Goal: Transaction & Acquisition: Purchase product/service

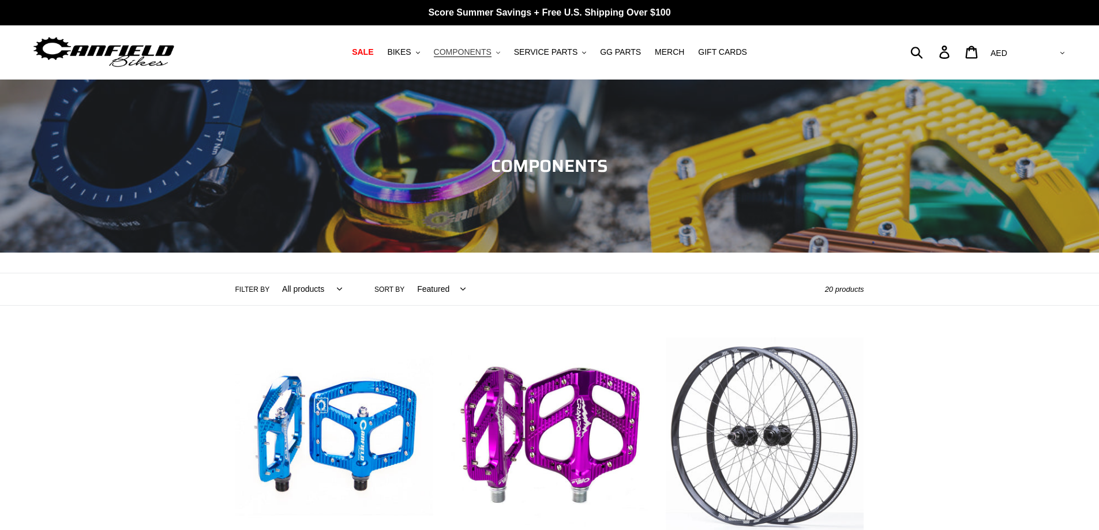
click at [491, 54] on span "COMPONENTS" at bounding box center [463, 52] width 58 height 10
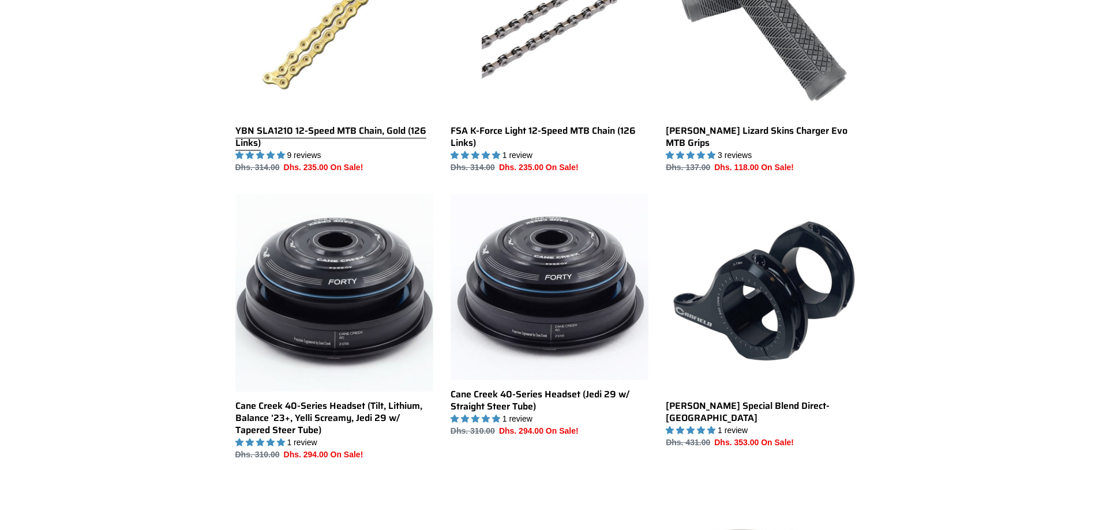
scroll to position [1211, 0]
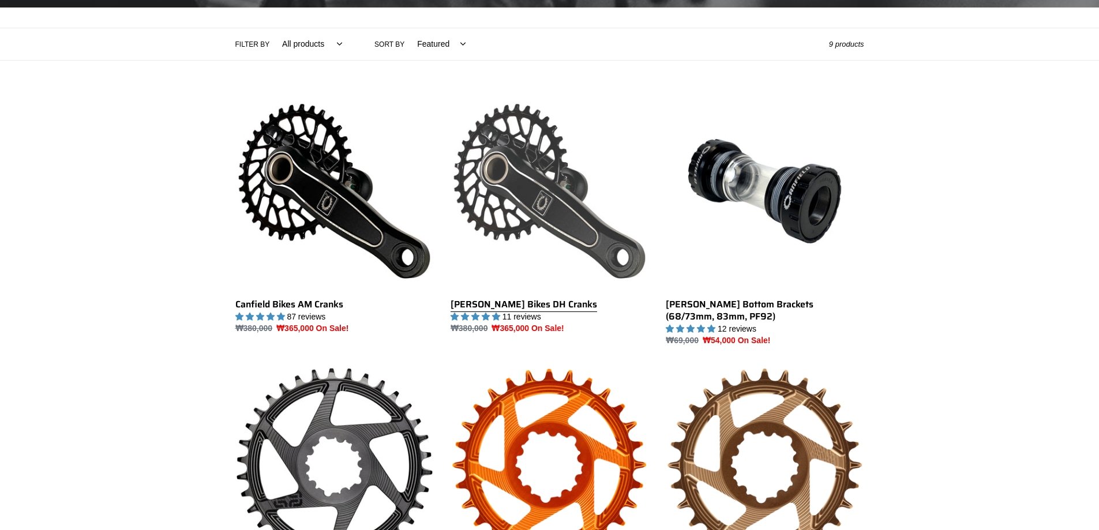
scroll to position [288, 0]
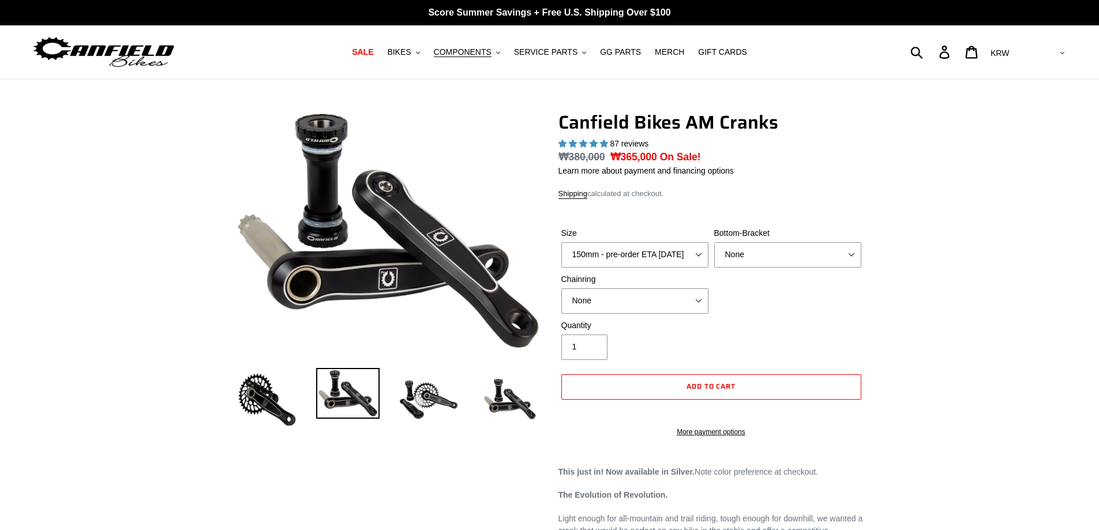
select select "highest-rating"
click at [703, 255] on select "150mm - pre-order ETA 10/15/25 155mm - pre-order ETA 10/15/25 160mm - pre-order…" at bounding box center [634, 254] width 147 height 25
select select "155mm - pre-order ETA 10/15/25"
click at [561, 242] on select "150mm - pre-order ETA 10/15/25 155mm - pre-order ETA 10/15/25 160mm - pre-order…" at bounding box center [634, 254] width 147 height 25
click at [802, 254] on select "None BSA Threaded 68/73mm Press Fit PF92" at bounding box center [787, 254] width 147 height 25
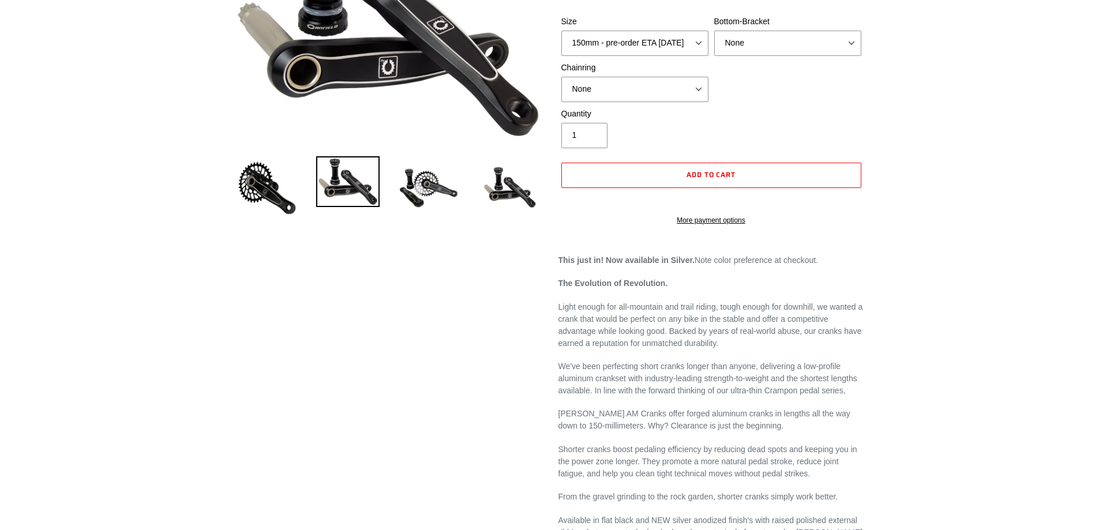
scroll to position [58, 0]
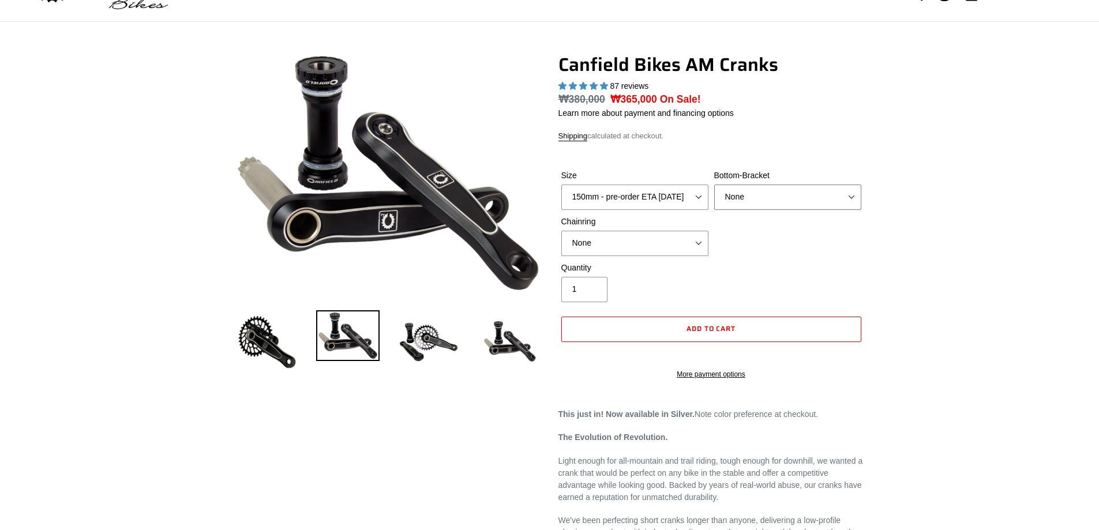
click at [820, 196] on select "None BSA Threaded 68/73mm Press Fit PF92" at bounding box center [787, 197] width 147 height 25
click at [674, 245] on select "None 30t Round (Boost 148) 30t Oval (Boost 148) 32t Round (Boost 148) 32t Oval …" at bounding box center [634, 243] width 147 height 25
click at [430, 341] on img at bounding box center [428, 341] width 63 height 63
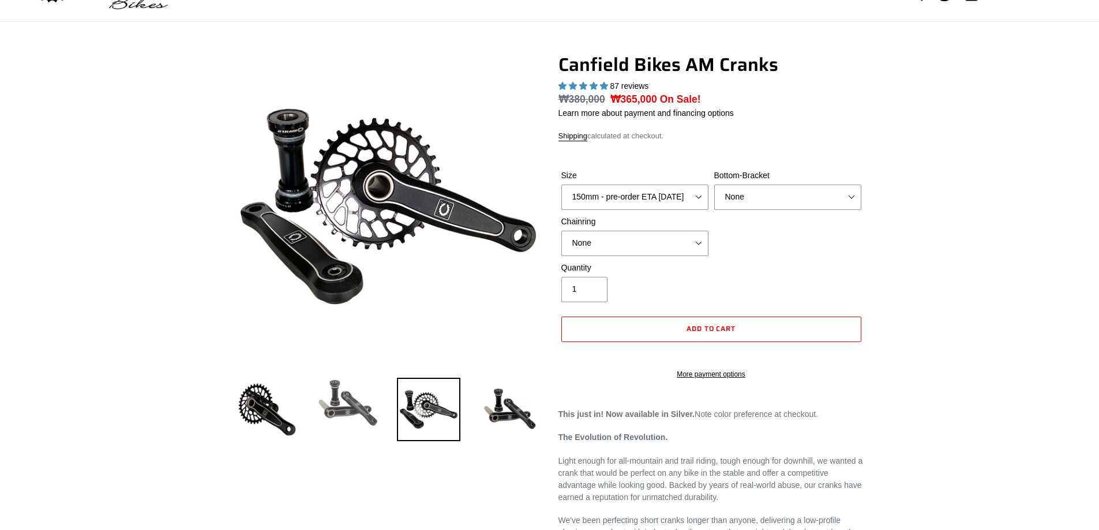
click at [349, 418] on img at bounding box center [347, 403] width 63 height 51
